Goal: Navigation & Orientation: Find specific page/section

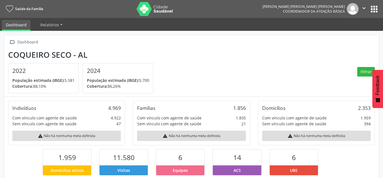
click at [373, 8] on button "apps" at bounding box center [374, 9] width 10 height 10
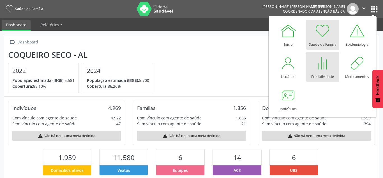
click at [324, 74] on div "Produtividade" at bounding box center [322, 76] width 23 height 8
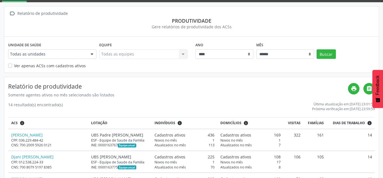
scroll to position [57, 0]
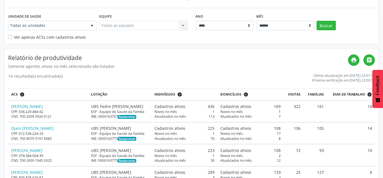
click at [92, 23] on div at bounding box center [92, 26] width 8 height 10
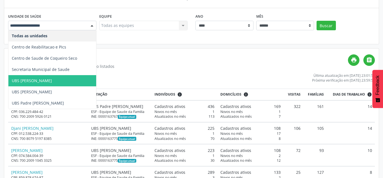
click at [68, 80] on span "UBS Jose Gomes da Silva" at bounding box center [52, 80] width 88 height 11
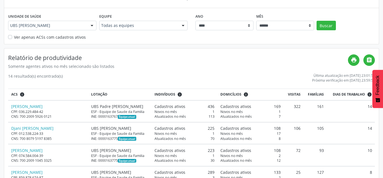
click at [184, 24] on div at bounding box center [183, 26] width 8 height 10
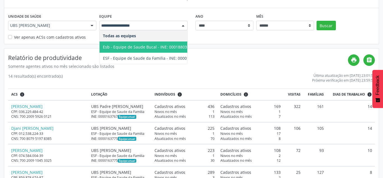
click at [171, 44] on span "Esb - Equipe de Saude Bucal - INE: 0001880381" at bounding box center [152, 47] width 104 height 11
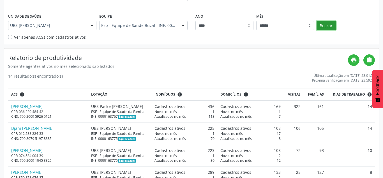
click at [323, 24] on button "Buscar" at bounding box center [326, 26] width 19 height 10
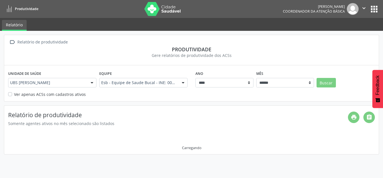
scroll to position [0, 0]
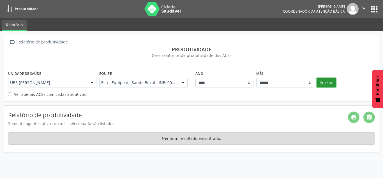
click at [322, 80] on button "Buscar" at bounding box center [326, 83] width 19 height 10
click option "*****" at bounding box center [0, 0] width 0 height 0
click at [319, 83] on button "Buscar" at bounding box center [326, 83] width 19 height 10
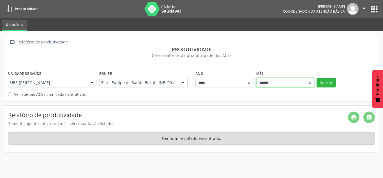
click at [256, 78] on select "****** ***** ***** **** ***** ***** ********* *******" at bounding box center [285, 83] width 58 height 10
click option "*****" at bounding box center [0, 0] width 0 height 0
click at [322, 82] on button "Buscar" at bounding box center [326, 83] width 19 height 10
click at [92, 82] on div at bounding box center [92, 83] width 8 height 10
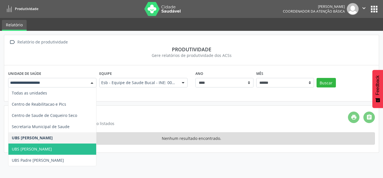
click at [52, 147] on span "UBS Maria Jose de Oliveira da Silva Dona Zeza" at bounding box center [32, 148] width 40 height 5
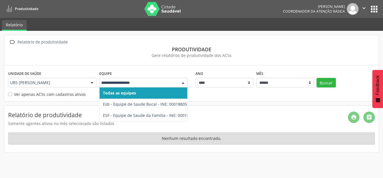
click at [182, 84] on div at bounding box center [183, 83] width 8 height 10
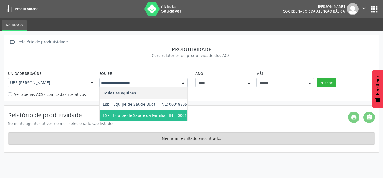
click at [170, 115] on span "ESF - Equipe de Saude da Familia - INE: 0001596004" at bounding box center [151, 115] width 97 height 5
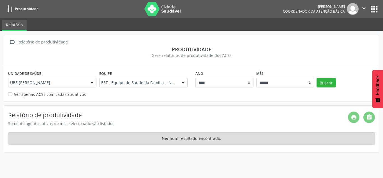
click at [184, 83] on div at bounding box center [183, 83] width 8 height 10
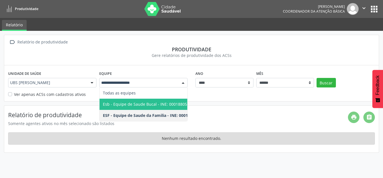
click at [168, 102] on span "Esb - Equipe de Saude Bucal - INE: 0001880519" at bounding box center [152, 104] width 105 height 11
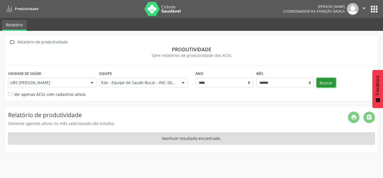
click at [321, 82] on button "Buscar" at bounding box center [326, 83] width 19 height 10
click at [256, 78] on select "****** ***** ***** **** ***** ***** ********* *******" at bounding box center [285, 83] width 58 height 10
select select "**"
click option "****" at bounding box center [0, 0] width 0 height 0
click at [325, 84] on button "Buscar" at bounding box center [326, 83] width 19 height 10
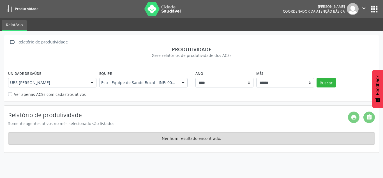
click at [374, 7] on button "apps" at bounding box center [374, 9] width 10 height 10
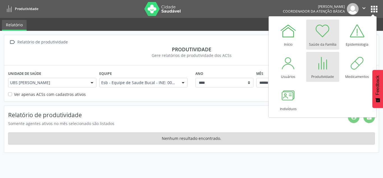
click at [314, 41] on div "Saúde da Família" at bounding box center [322, 43] width 27 height 8
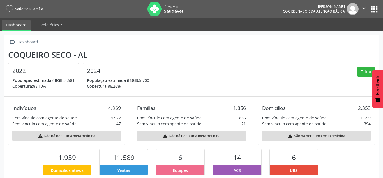
click at [363, 11] on icon "" at bounding box center [364, 8] width 6 height 6
click at [360, 23] on link "Configurações" at bounding box center [349, 22] width 39 height 8
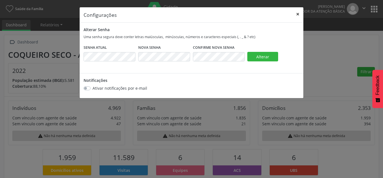
click at [298, 13] on button "×" at bounding box center [297, 14] width 11 height 14
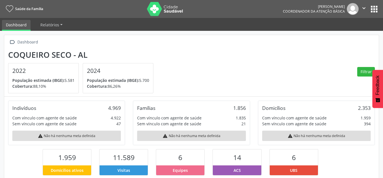
click at [377, 9] on button "apps" at bounding box center [374, 9] width 10 height 10
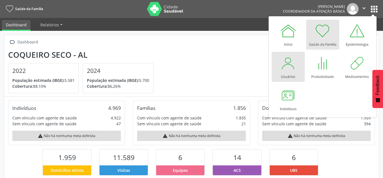
drag, startPoint x: 291, startPoint y: 77, endPoint x: 287, endPoint y: 78, distance: 4.1
click at [290, 77] on div "Usuários" at bounding box center [288, 76] width 14 height 8
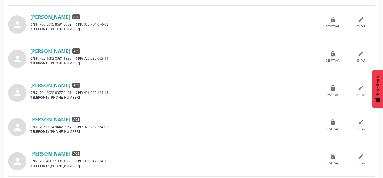
scroll to position [480, 0]
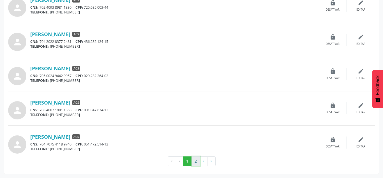
click at [197, 161] on button "2" at bounding box center [196, 161] width 9 height 10
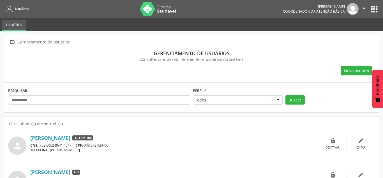
scroll to position [35, 0]
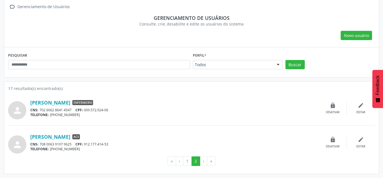
click at [202, 160] on li "›" at bounding box center [203, 161] width 7 height 10
click at [204, 162] on li "›" at bounding box center [203, 161] width 7 height 10
click at [187, 162] on button "1" at bounding box center [187, 161] width 9 height 10
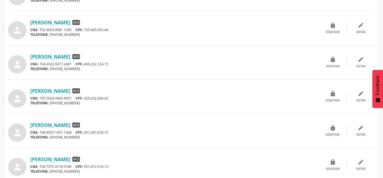
scroll to position [480, 0]
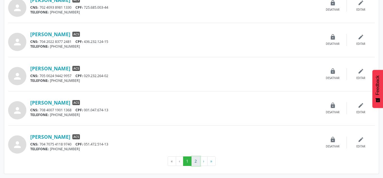
click at [198, 162] on button "2" at bounding box center [196, 161] width 9 height 10
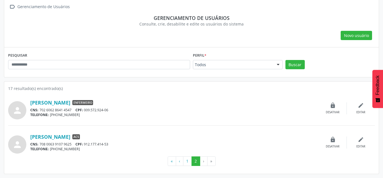
scroll to position [0, 0]
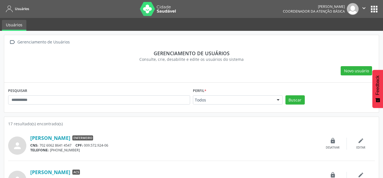
click at [375, 10] on button "apps" at bounding box center [374, 9] width 10 height 10
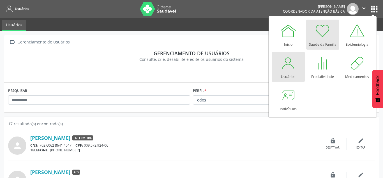
click at [322, 40] on div "Saúde da Família" at bounding box center [322, 43] width 27 height 8
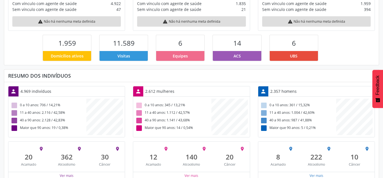
scroll to position [124, 0]
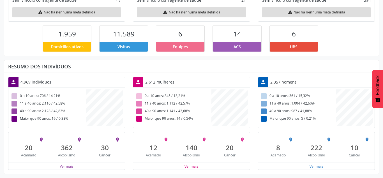
click at [188, 167] on button "Ver mais" at bounding box center [191, 166] width 14 height 5
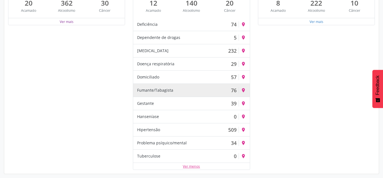
scroll to position [211, 0]
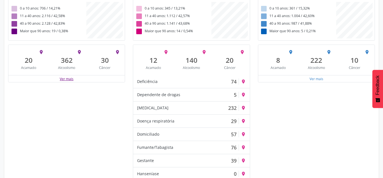
click at [67, 79] on button "Ver mais" at bounding box center [66, 78] width 14 height 5
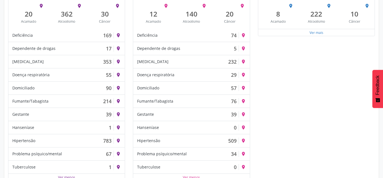
scroll to position [268, 0]
